Goal: Task Accomplishment & Management: Manage account settings

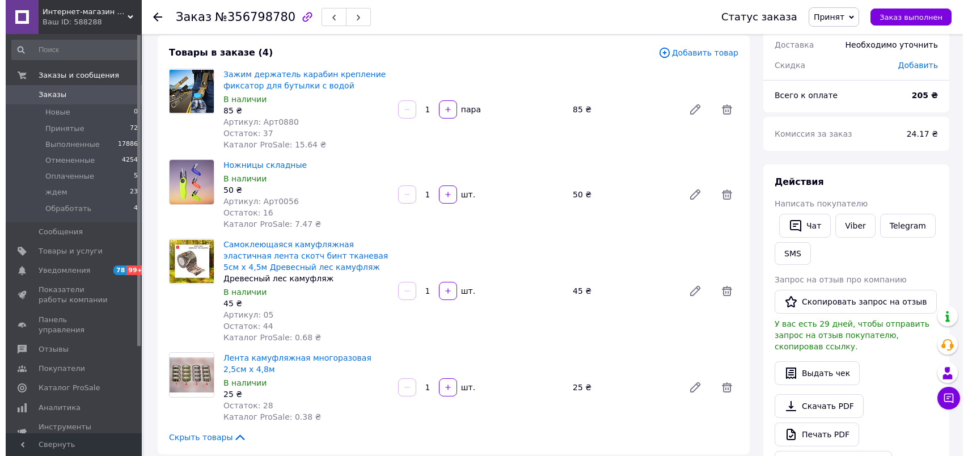
scroll to position [314, 0]
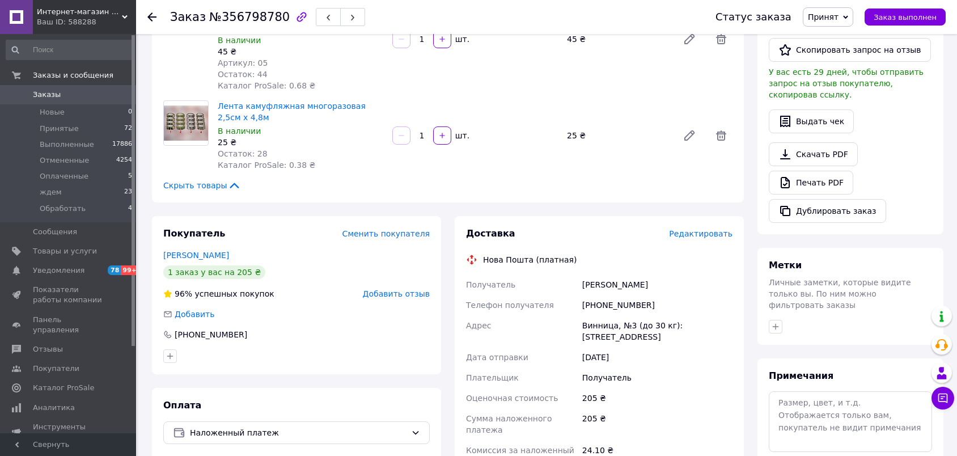
click at [712, 232] on span "Редактировать" at bounding box center [701, 233] width 64 height 9
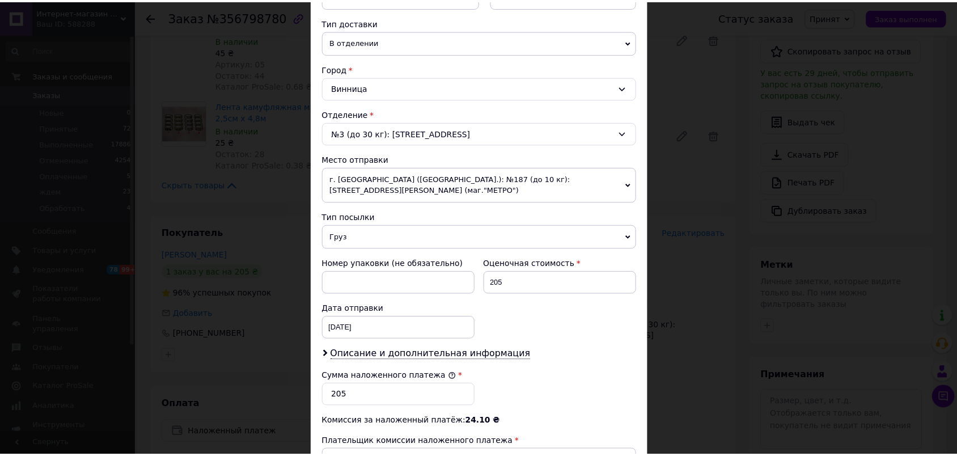
scroll to position [408, 0]
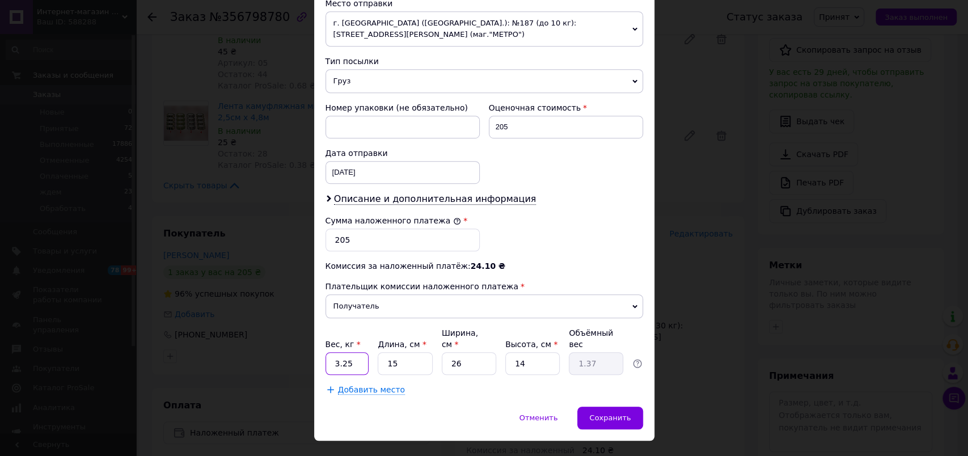
click at [343, 352] on input "3.25" at bounding box center [348, 363] width 44 height 23
type input "0.5"
type input "1"
type input "0.1"
type input "10"
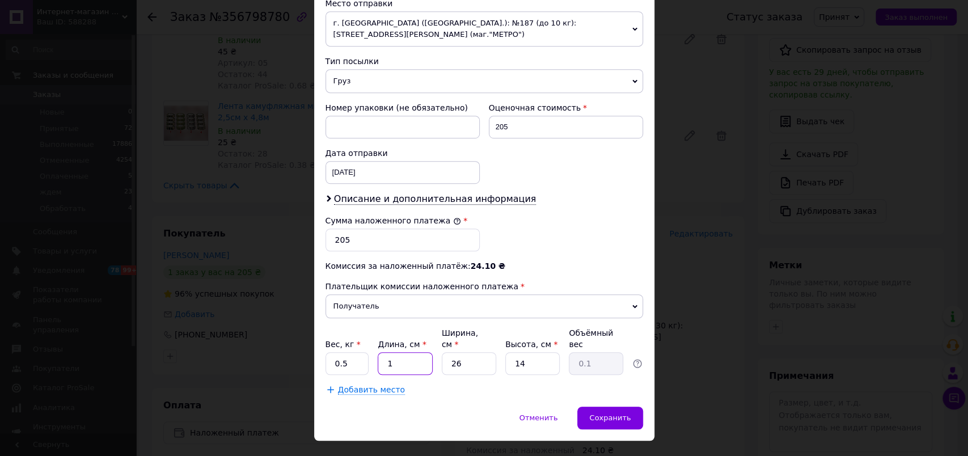
type input "0.91"
type input "10"
type input "2"
type input "0.1"
type input "20"
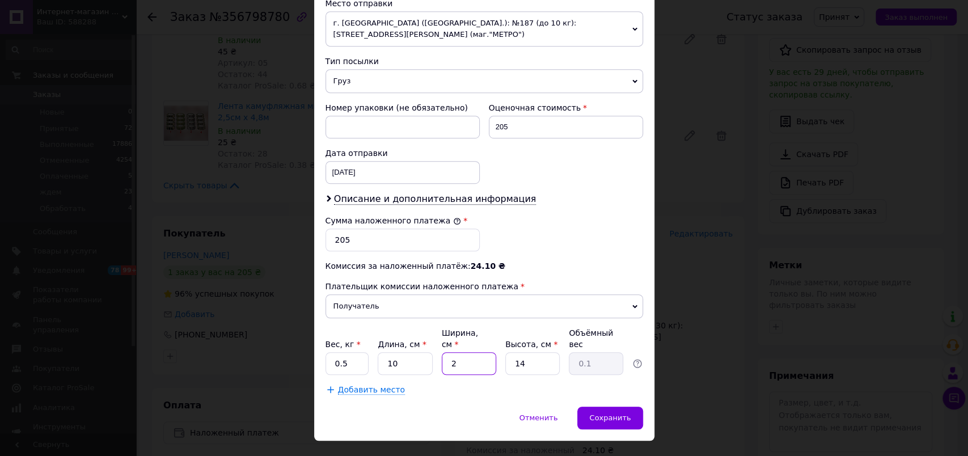
type input "0.7"
type input "20"
type input "1"
type input "0.1"
type input "10"
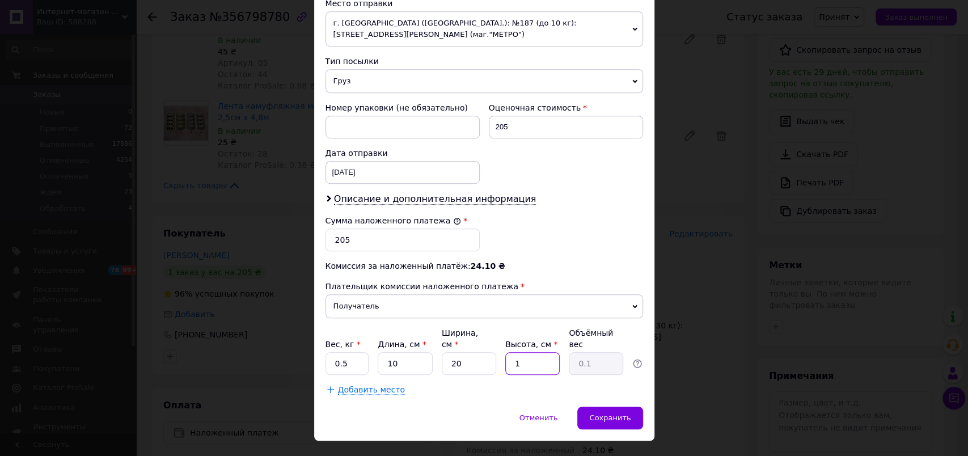
type input "0.5"
type input "10"
click at [615, 414] on span "Сохранить" at bounding box center [609, 418] width 41 height 9
